Goal: Register for event/course

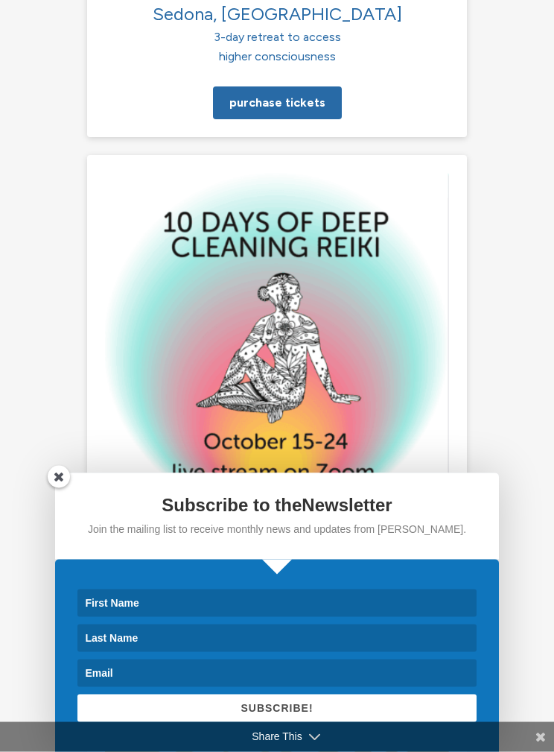
scroll to position [2993, 0]
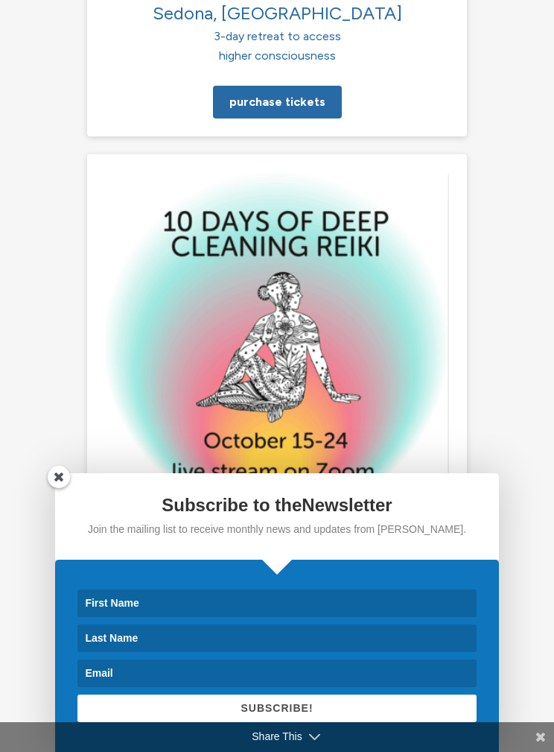
click at [282, 614] on link "Learn More" at bounding box center [276, 630] width 95 height 33
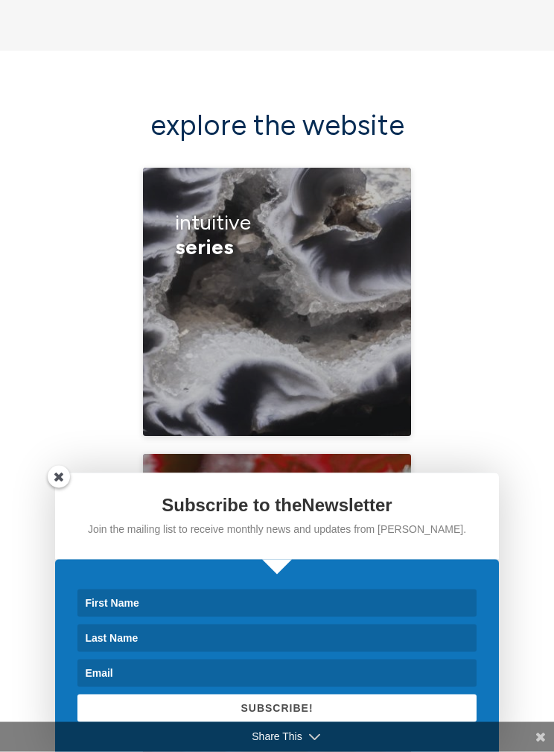
scroll to position [4724, 0]
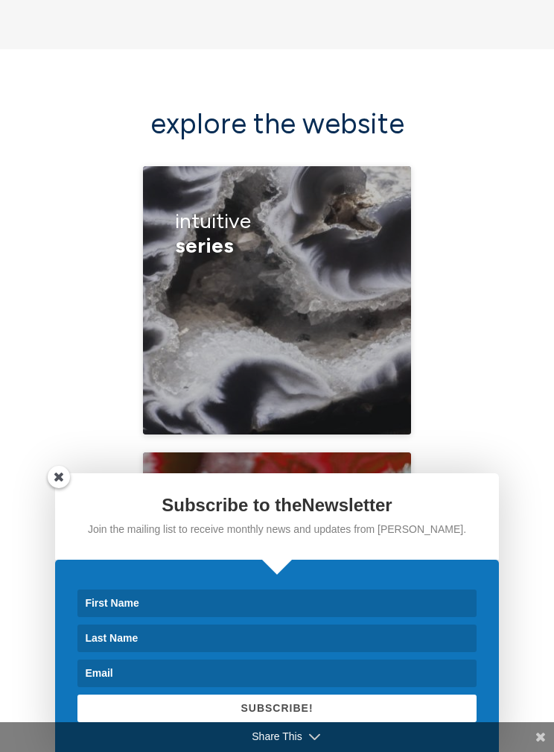
click at [265, 269] on div "compassionate communication learn to read auras [PERSON_NAME] approaching tranc…" at bounding box center [277, 341] width 205 height 145
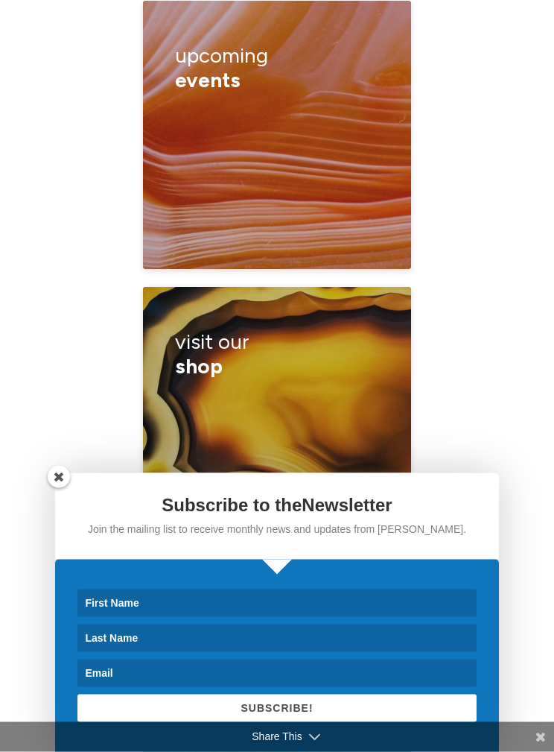
scroll to position [5461, 0]
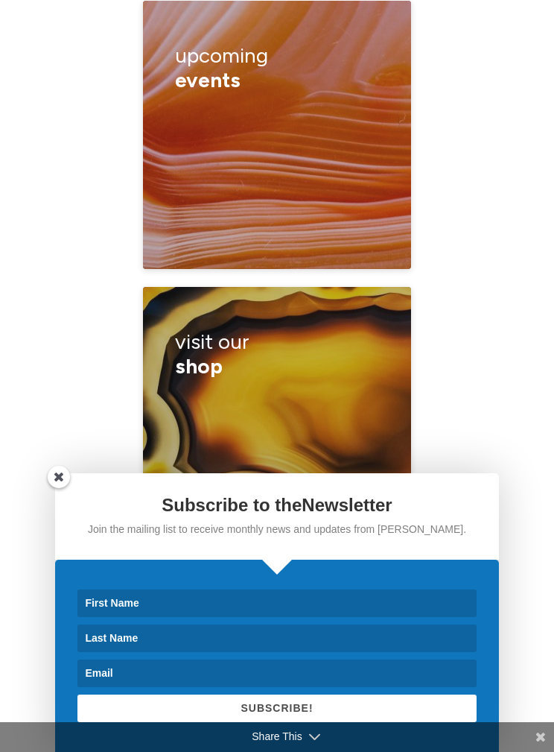
click at [233, 319] on h3 "visit our shop" at bounding box center [277, 354] width 205 height 71
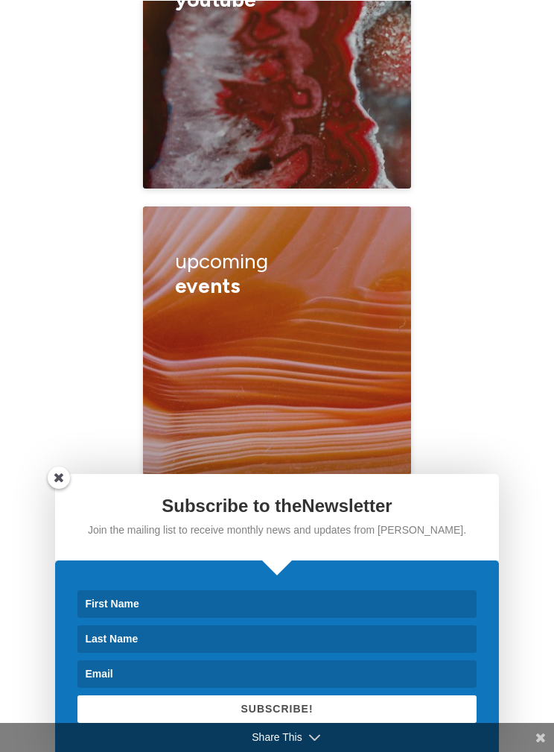
scroll to position [5256, 0]
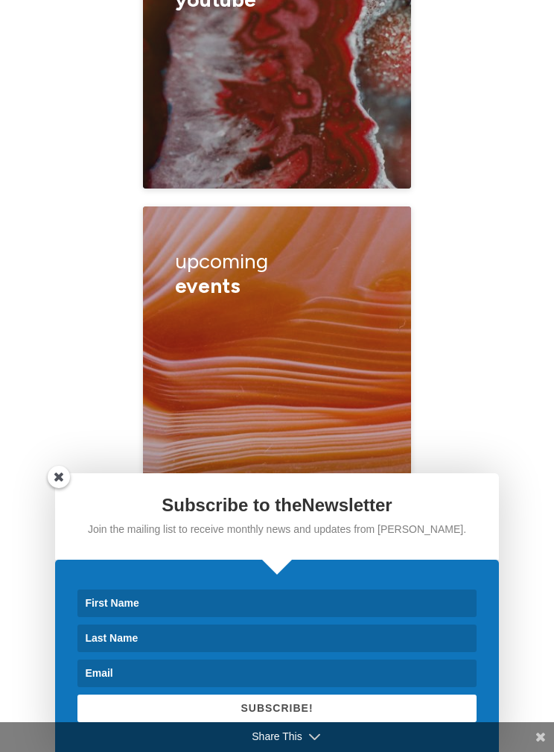
click at [276, 595] on div "guided meditations products videos woo woo merch sharables [PERSON_NAME]’s amaz…" at bounding box center [277, 653] width 205 height 116
click at [83, 688] on link "[PERSON_NAME]’s amazon store" at bounding box center [0, 695] width 165 height 14
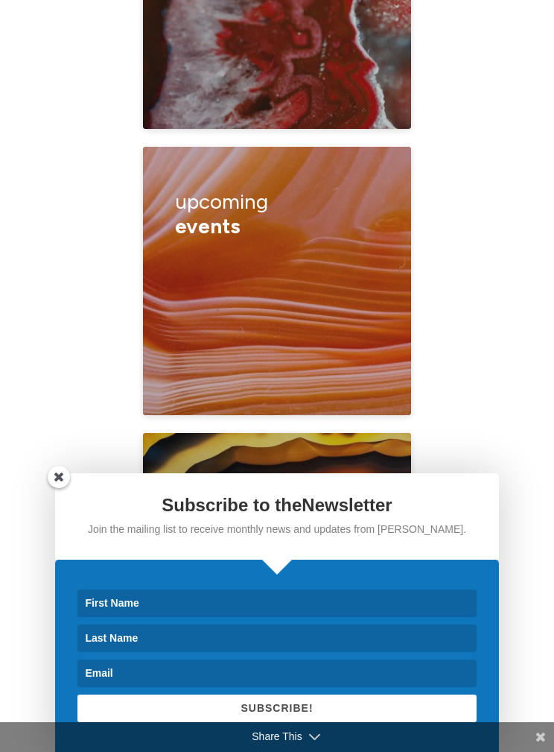
click at [301, 250] on div "channeling classes healings retreats calendar" at bounding box center [277, 293] width 205 height 87
click at [42, 255] on link "classes" at bounding box center [22, 262] width 39 height 14
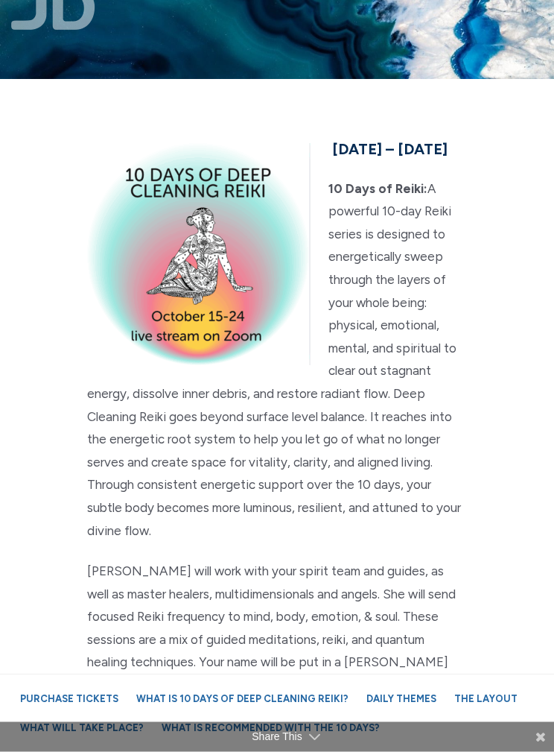
scroll to position [28, 0]
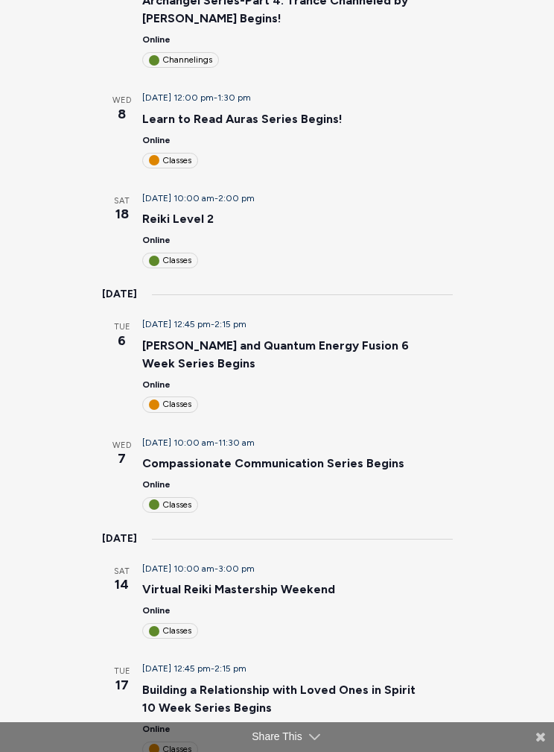
scroll to position [508, 0]
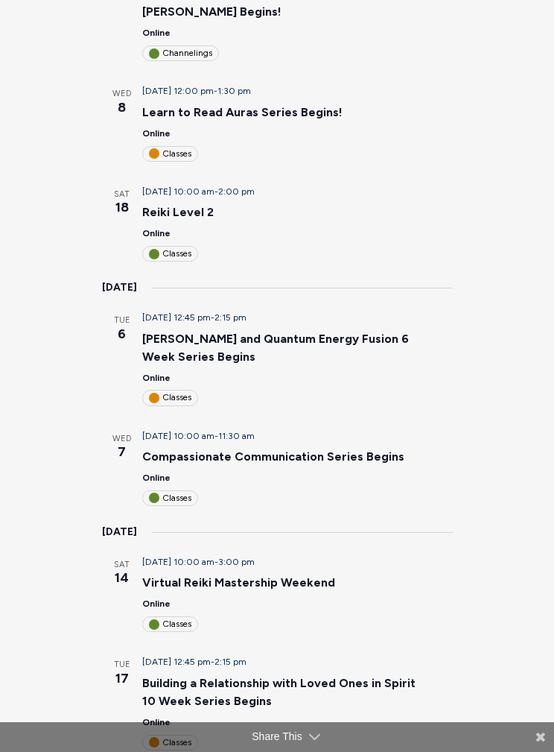
click at [375, 332] on link "Reiki and Quantum Energy Fusion 6 Week Series Begins" at bounding box center [275, 348] width 267 height 33
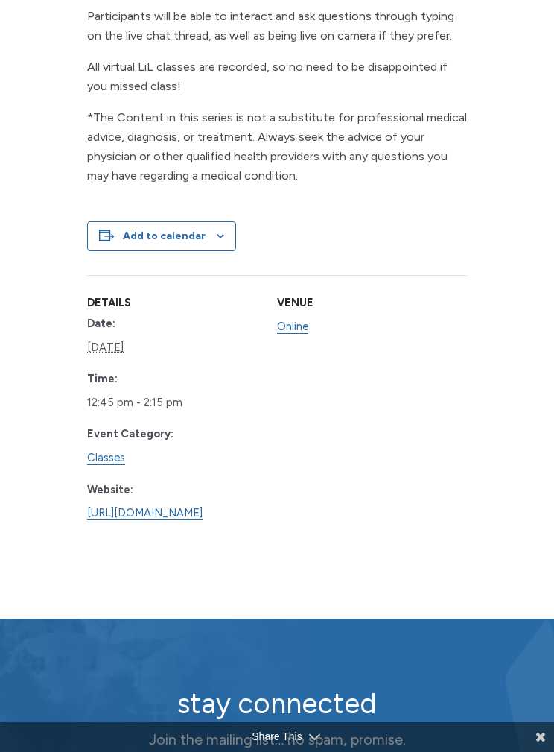
scroll to position [1302, 0]
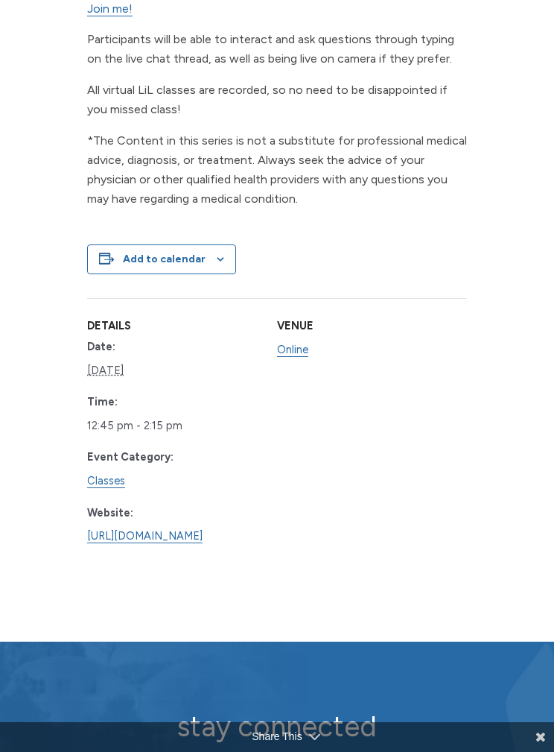
click at [113, 474] on link "Classes" at bounding box center [106, 481] width 38 height 14
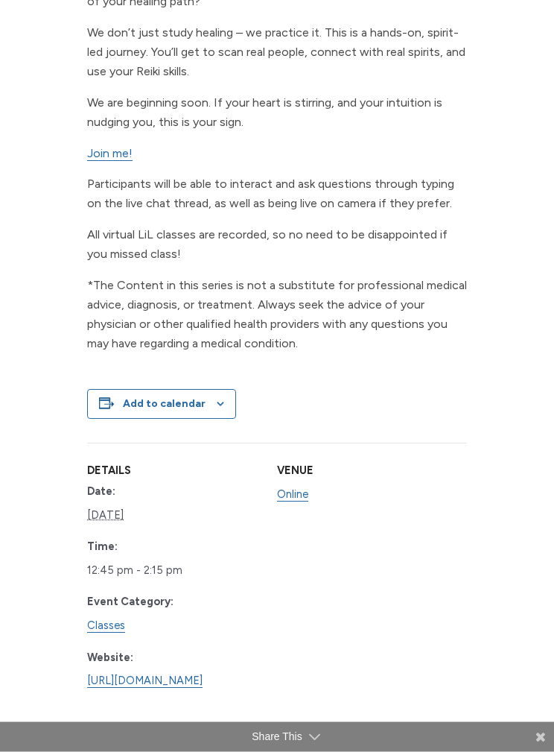
scroll to position [1146, 0]
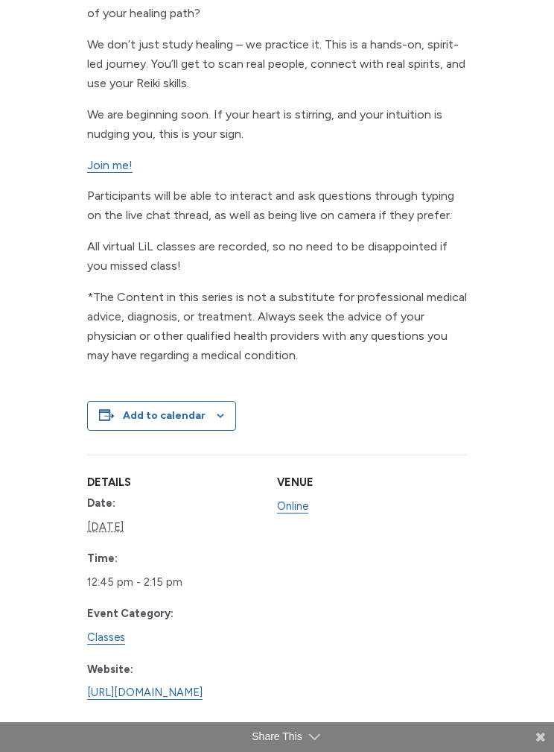
click at [115, 158] on span "Join me!" at bounding box center [109, 165] width 45 height 14
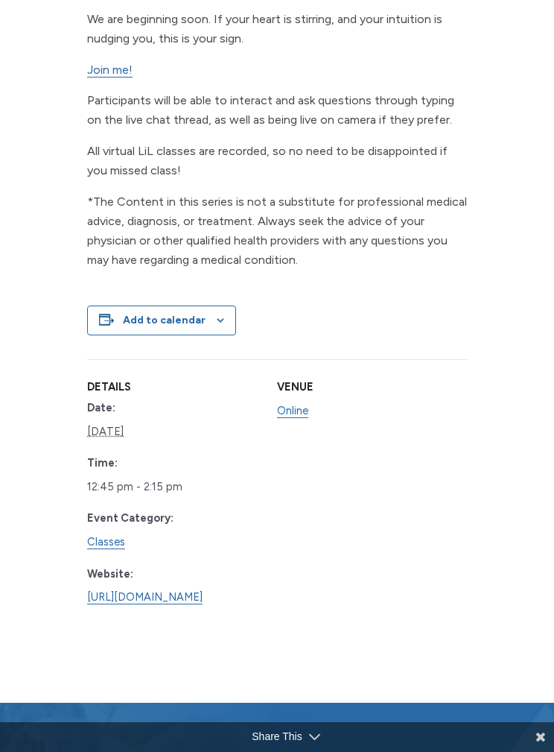
scroll to position [1242, 0]
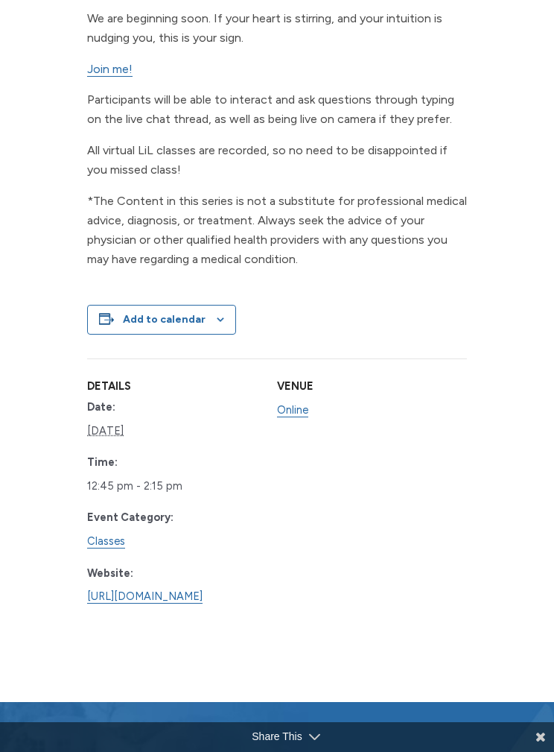
click at [150, 604] on link "https://www.learnitlive.com/Class/Building-a-Relationship-with-Loved-Ones-in-Sp…" at bounding box center [144, 596] width 115 height 14
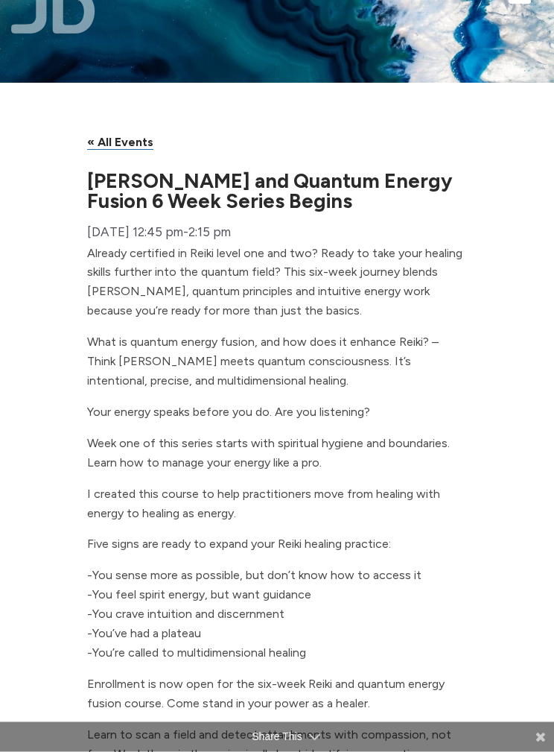
scroll to position [0, 0]
